Goal: Task Accomplishment & Management: Manage account settings

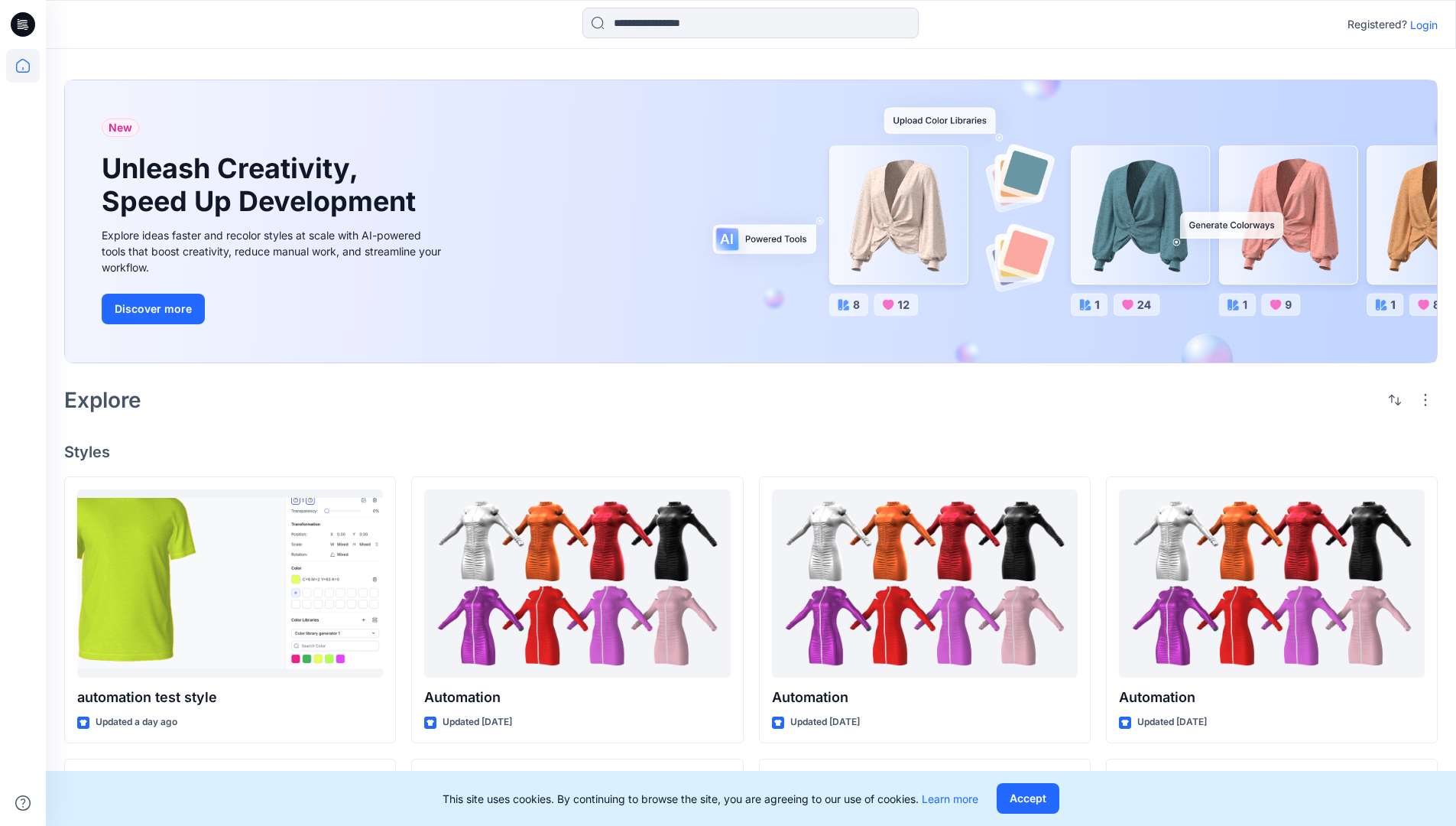
click at [1420, 24] on p "Login" at bounding box center [1424, 25] width 28 height 16
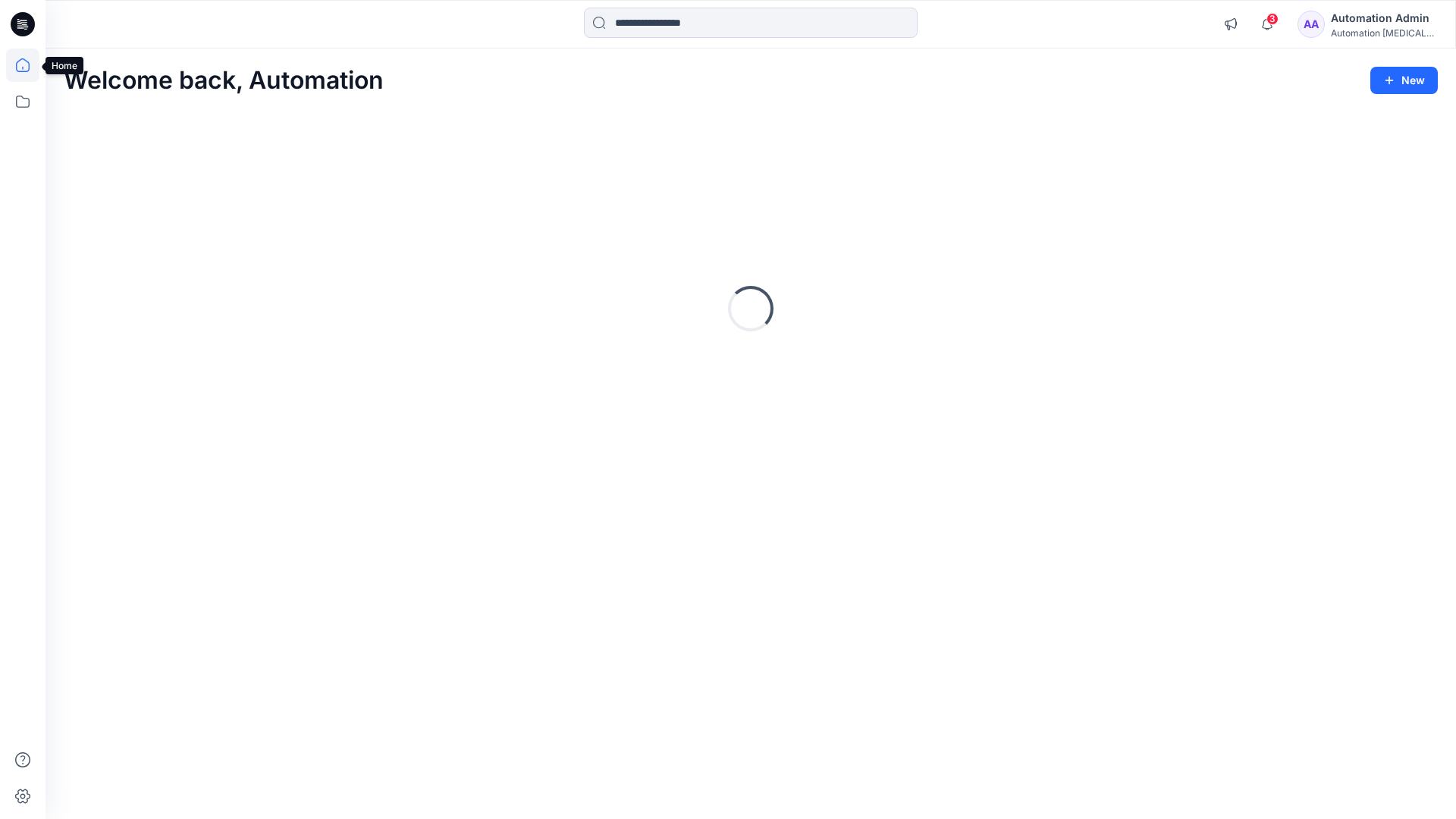
click at [29, 65] on icon at bounding box center [22, 64] width 13 height 13
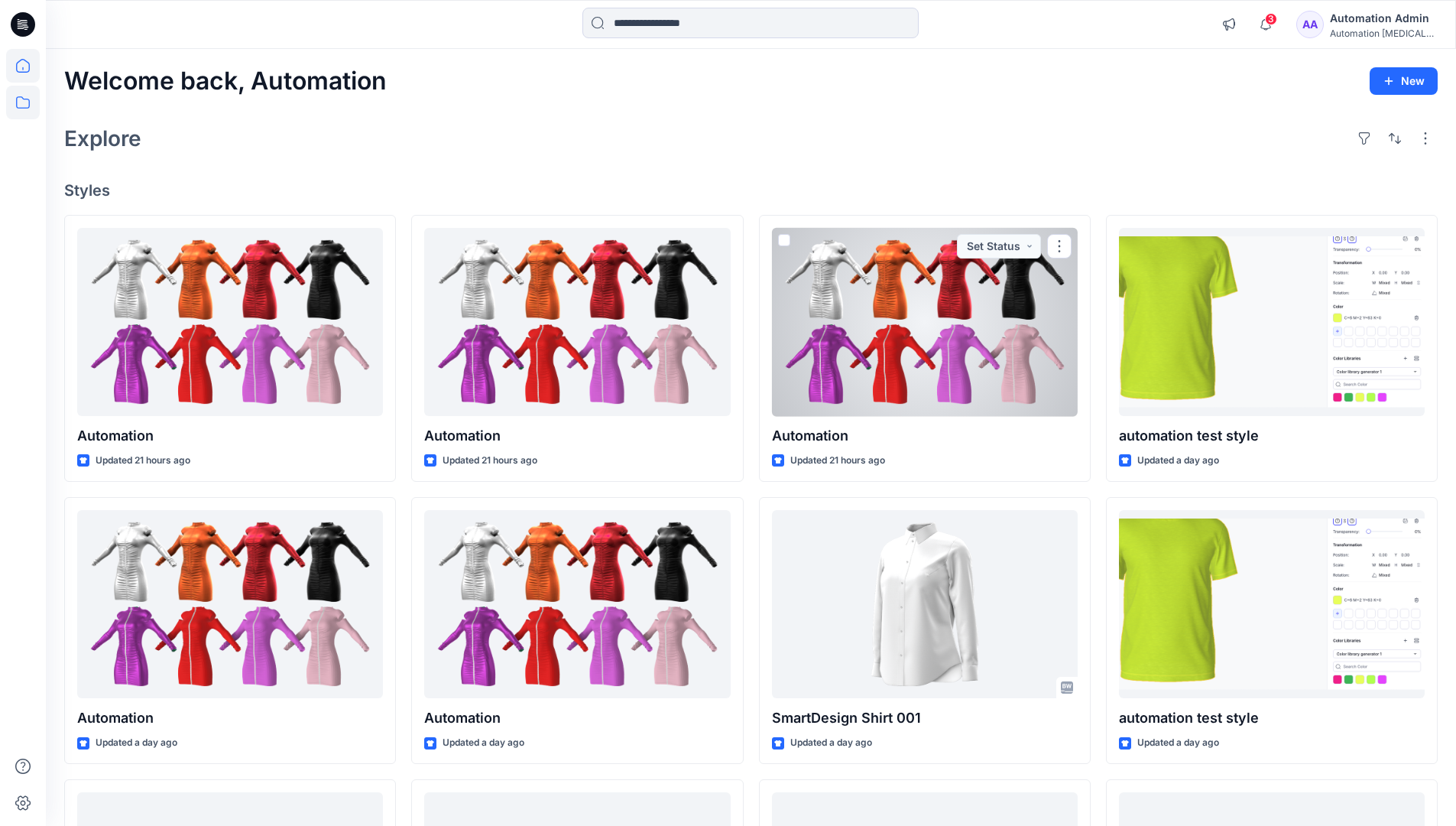
click at [18, 101] on icon at bounding box center [23, 102] width 33 height 33
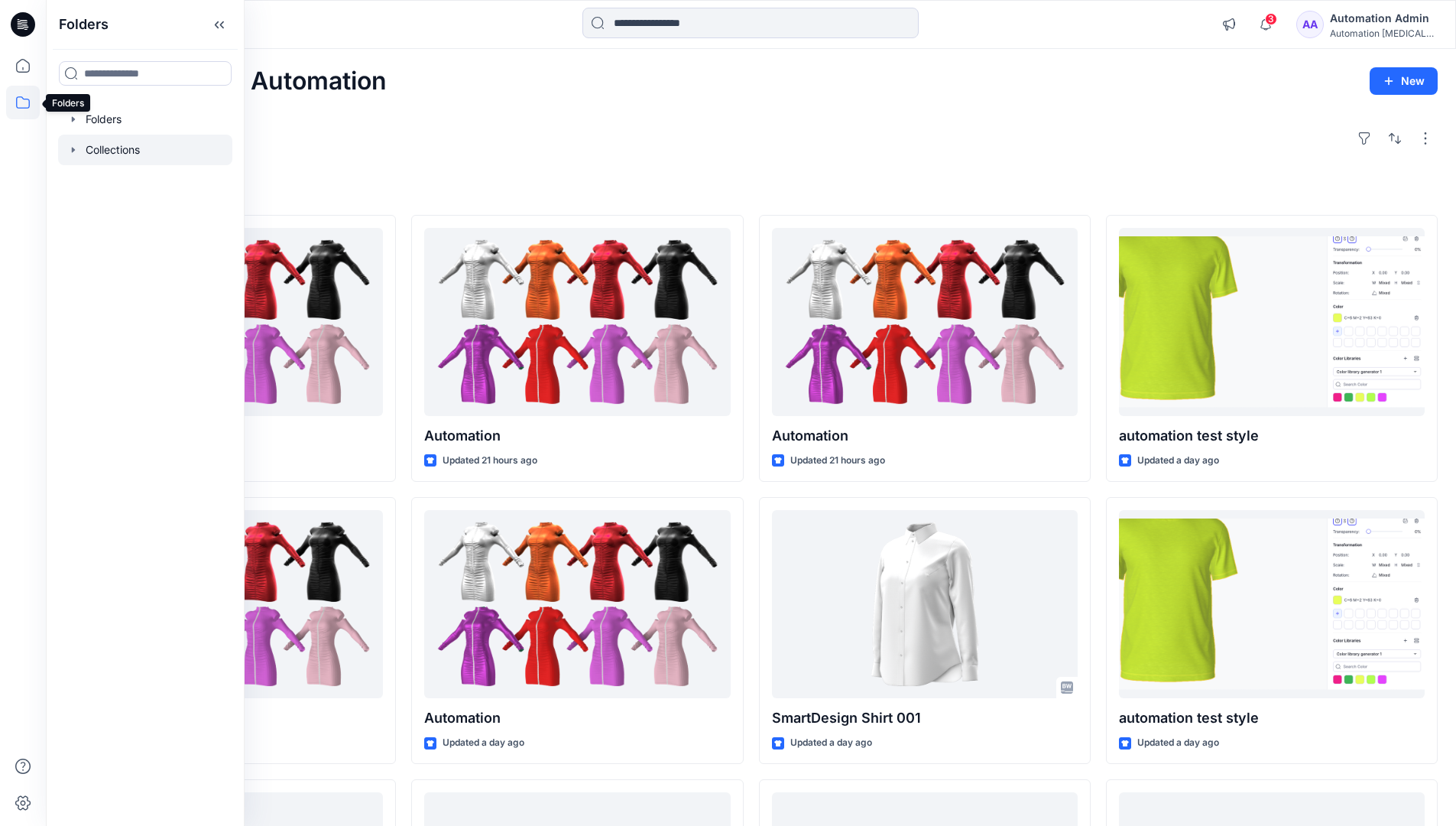
click at [122, 149] on div at bounding box center [146, 150] width 175 height 31
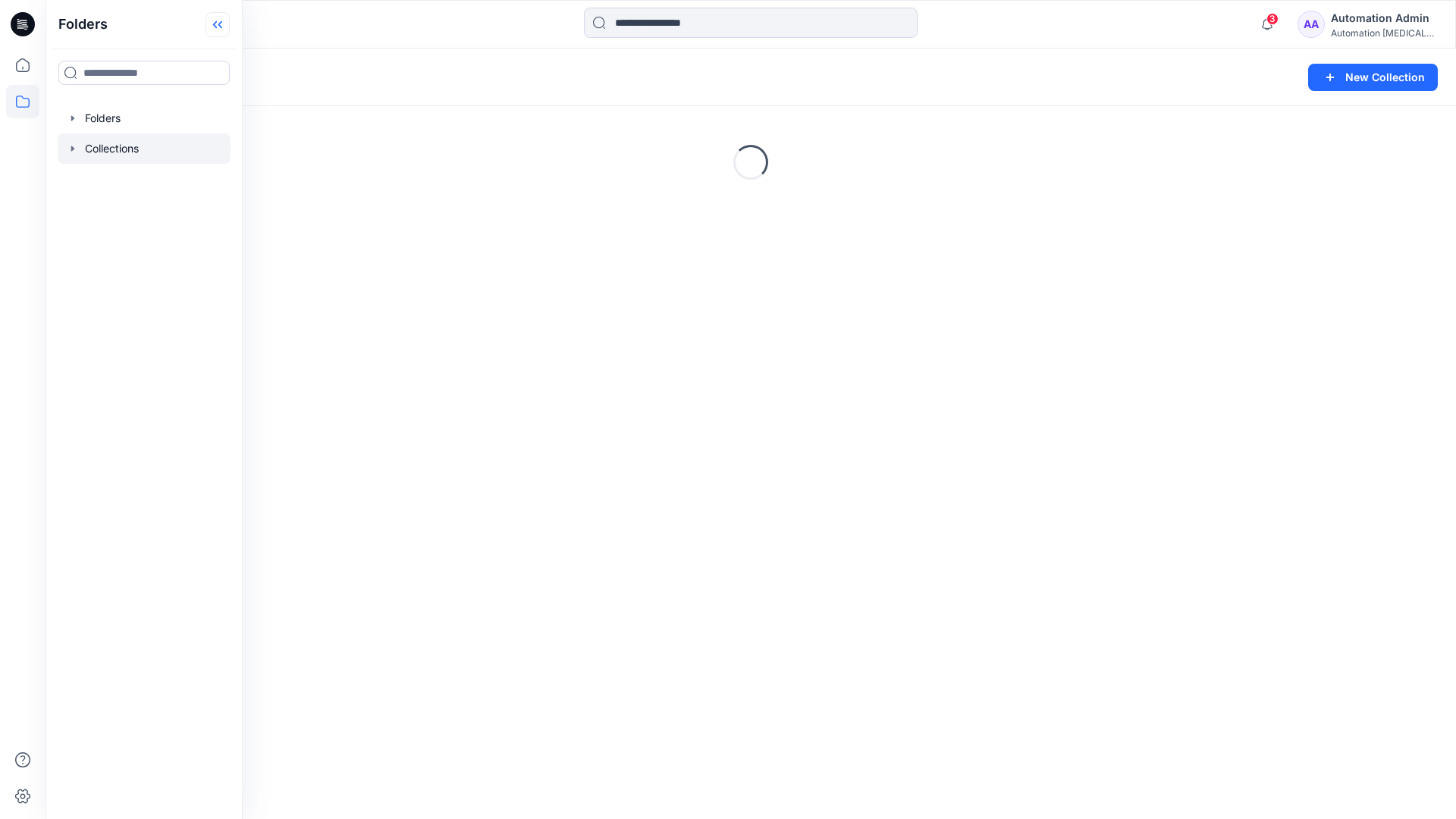
click at [216, 27] on icon at bounding box center [215, 25] width 4 height 7
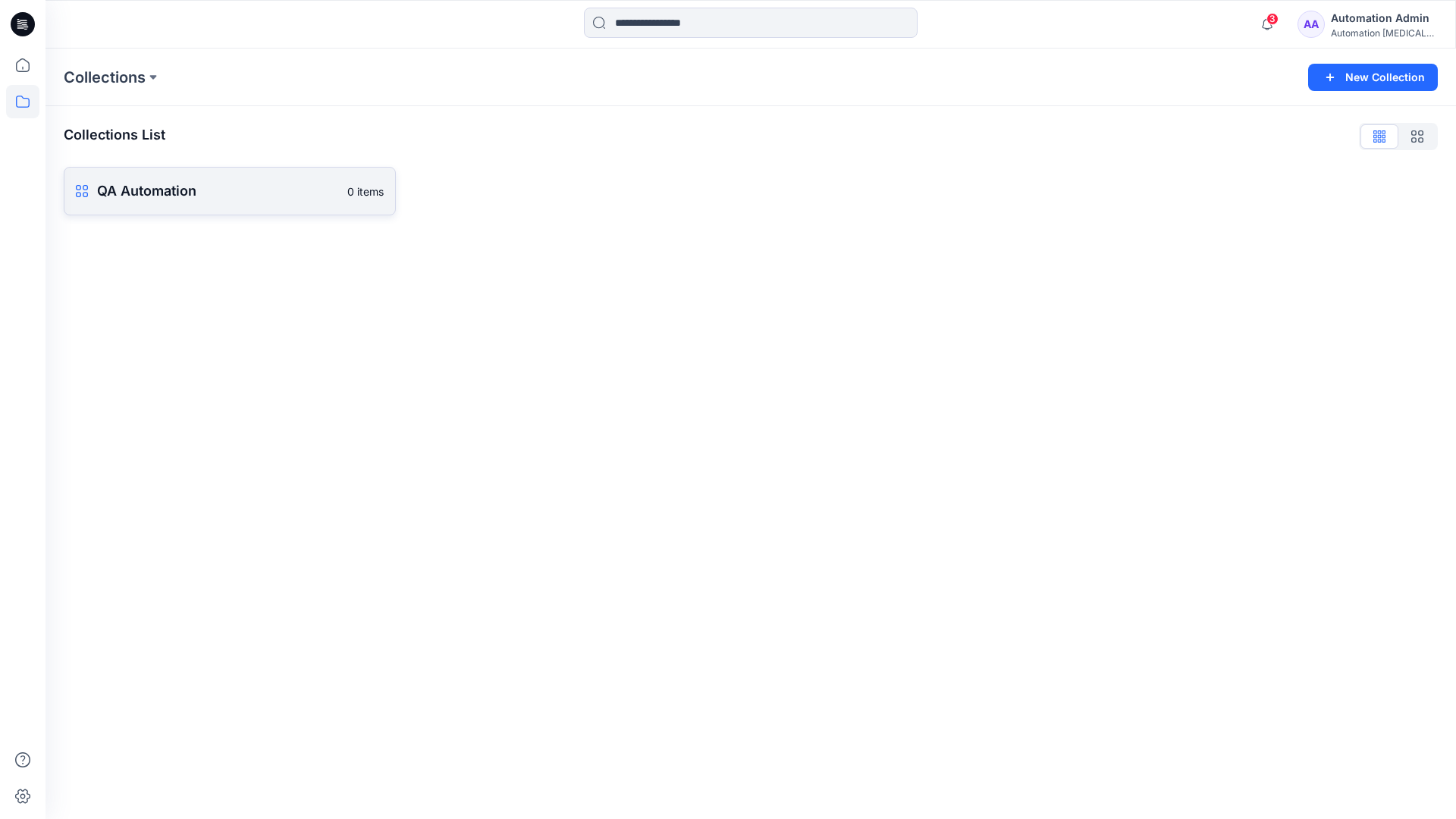
click at [217, 186] on p "QA Automation" at bounding box center [218, 191] width 241 height 21
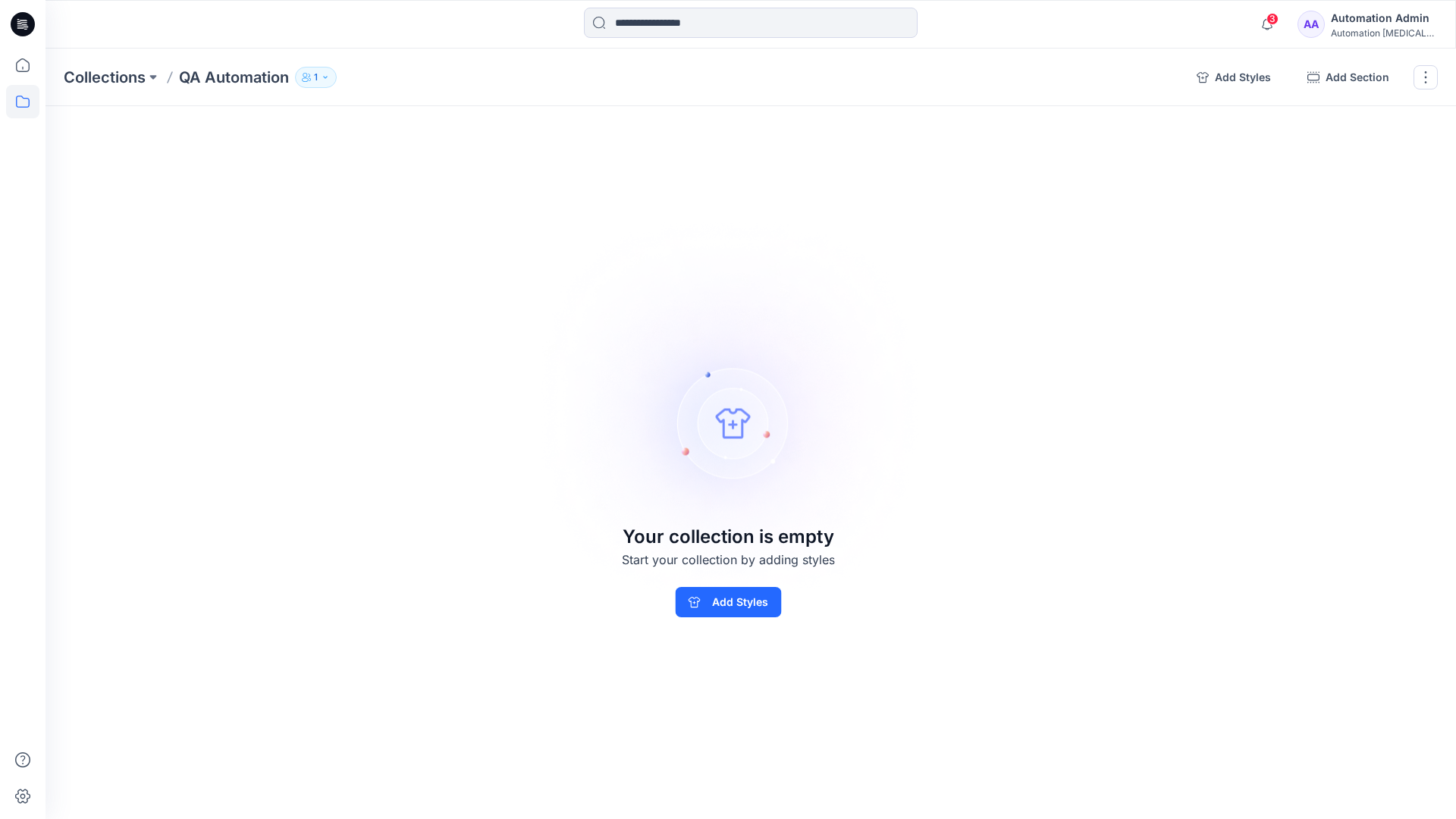
click at [1376, 16] on div "Automation Admin" at bounding box center [1384, 18] width 106 height 18
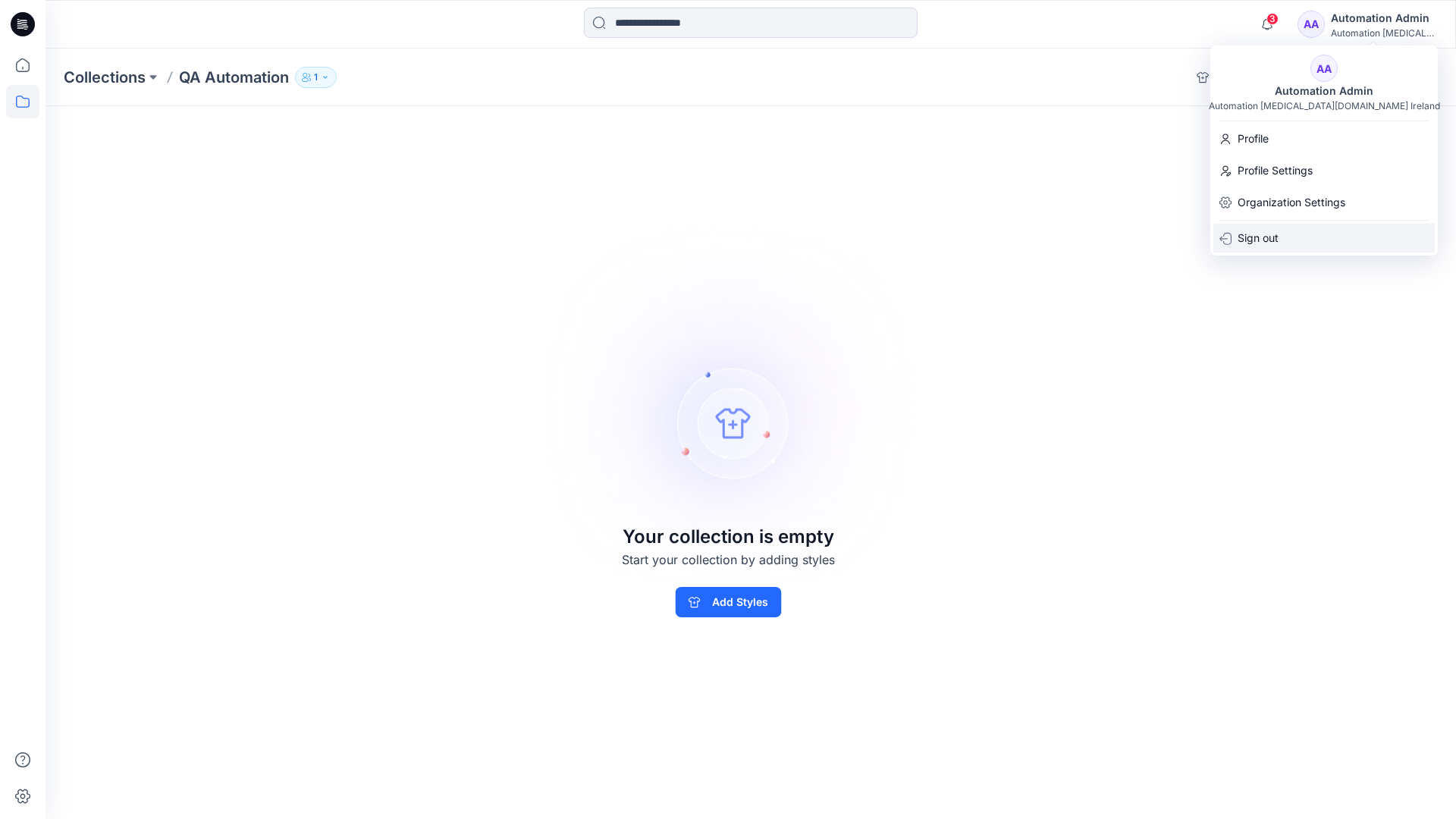
click at [1274, 246] on p "Sign out" at bounding box center [1258, 238] width 41 height 29
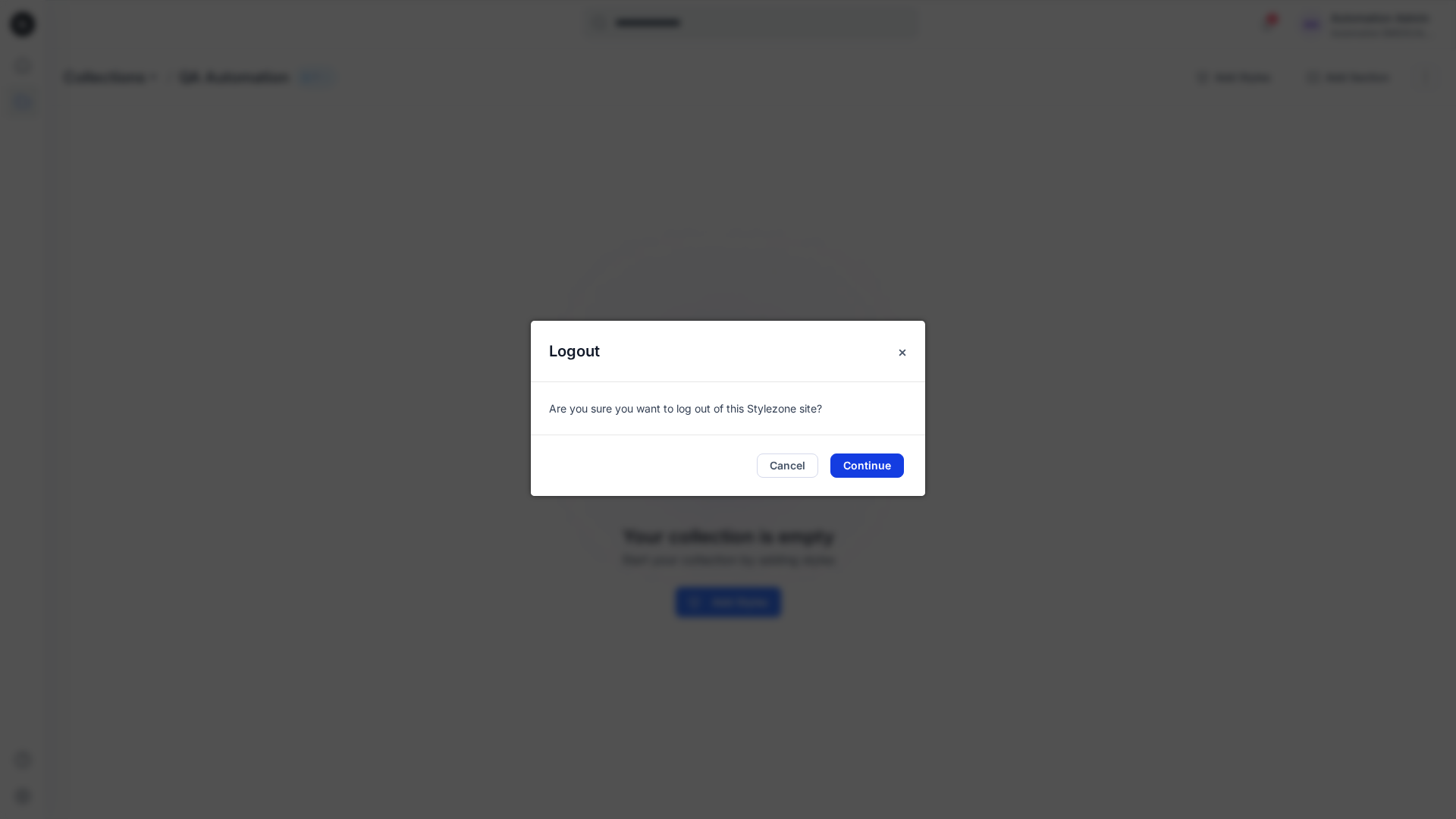
click at [891, 459] on button "Continue" at bounding box center [866, 465] width 73 height 24
